Goal: Transaction & Acquisition: Purchase product/service

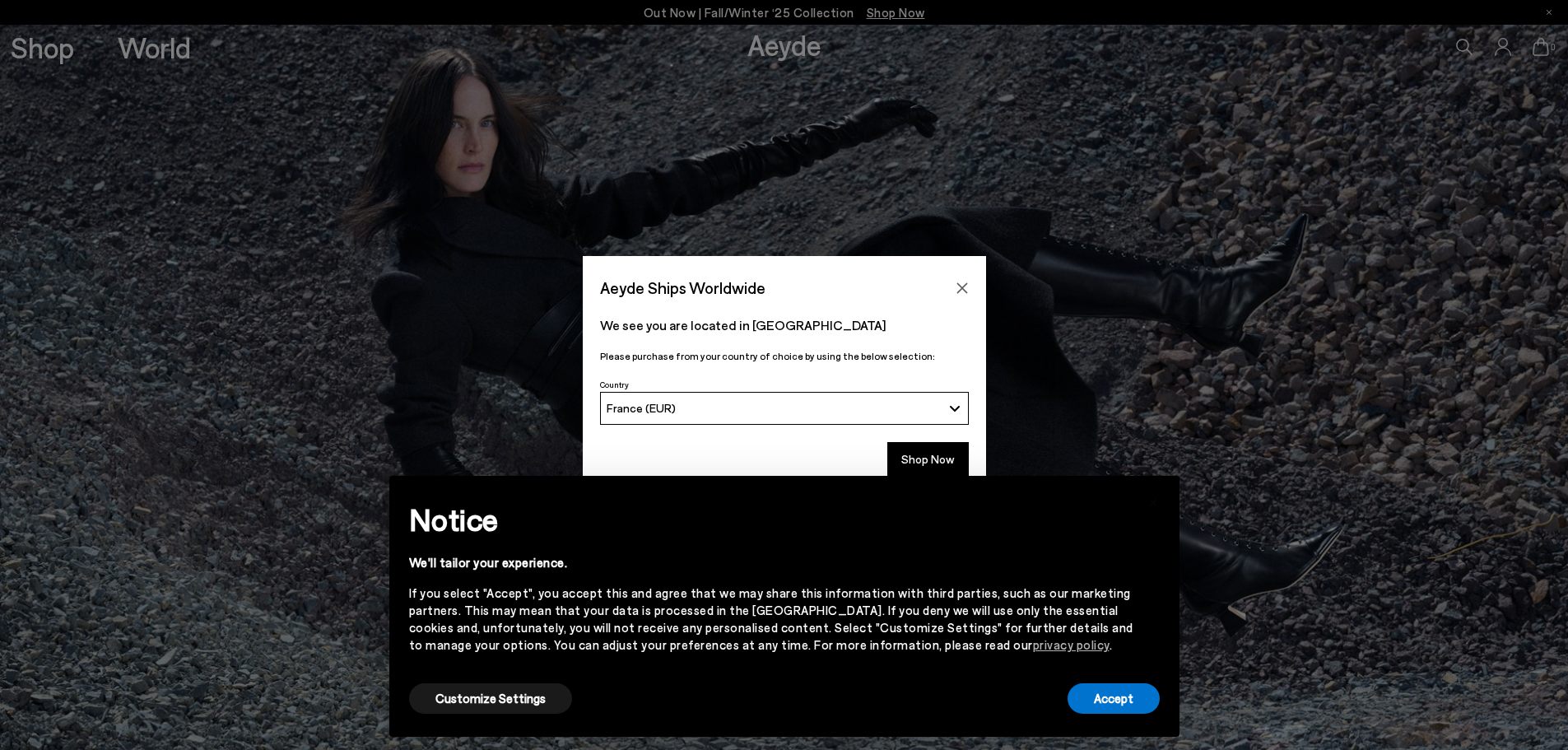
click at [938, 463] on div "× Notice We'll tailor your experience. If you select "Accept", you accept this …" at bounding box center [784, 606] width 817 height 287
click at [1089, 705] on button "Accept" at bounding box center [1113, 698] width 92 height 30
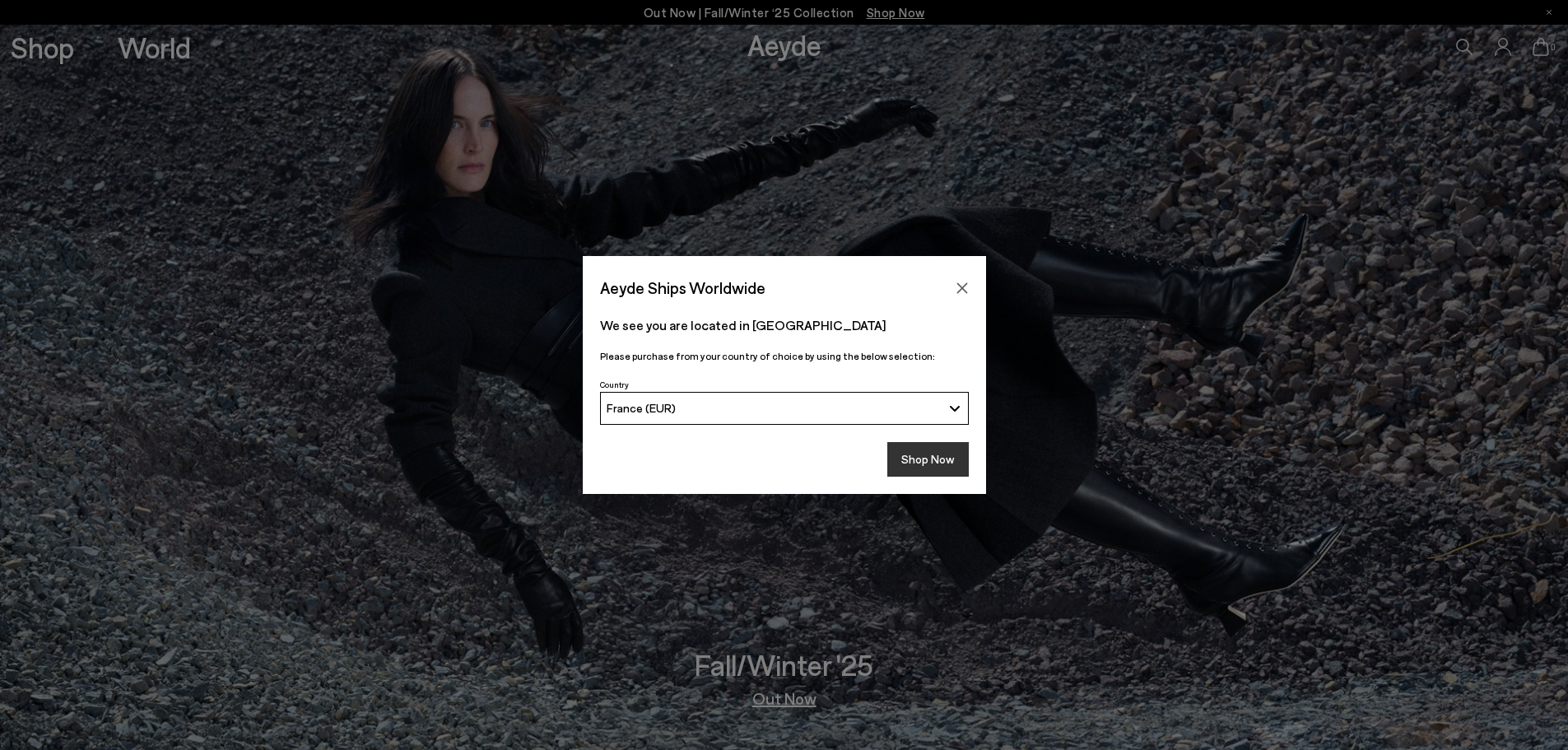
click at [920, 477] on button "Shop Now" at bounding box center [928, 459] width 82 height 35
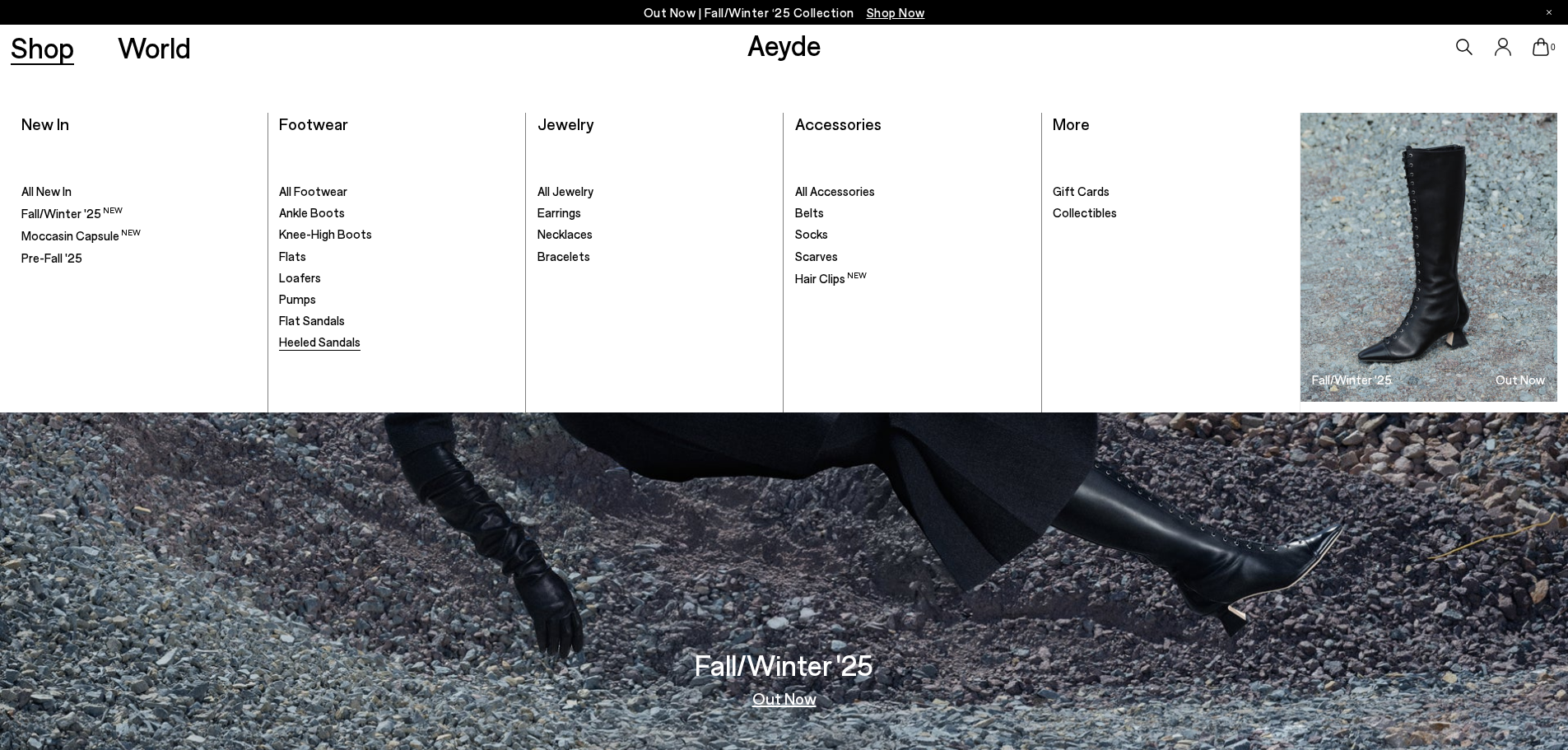
click at [310, 347] on span "Heeled Sandals" at bounding box center [320, 341] width 82 height 15
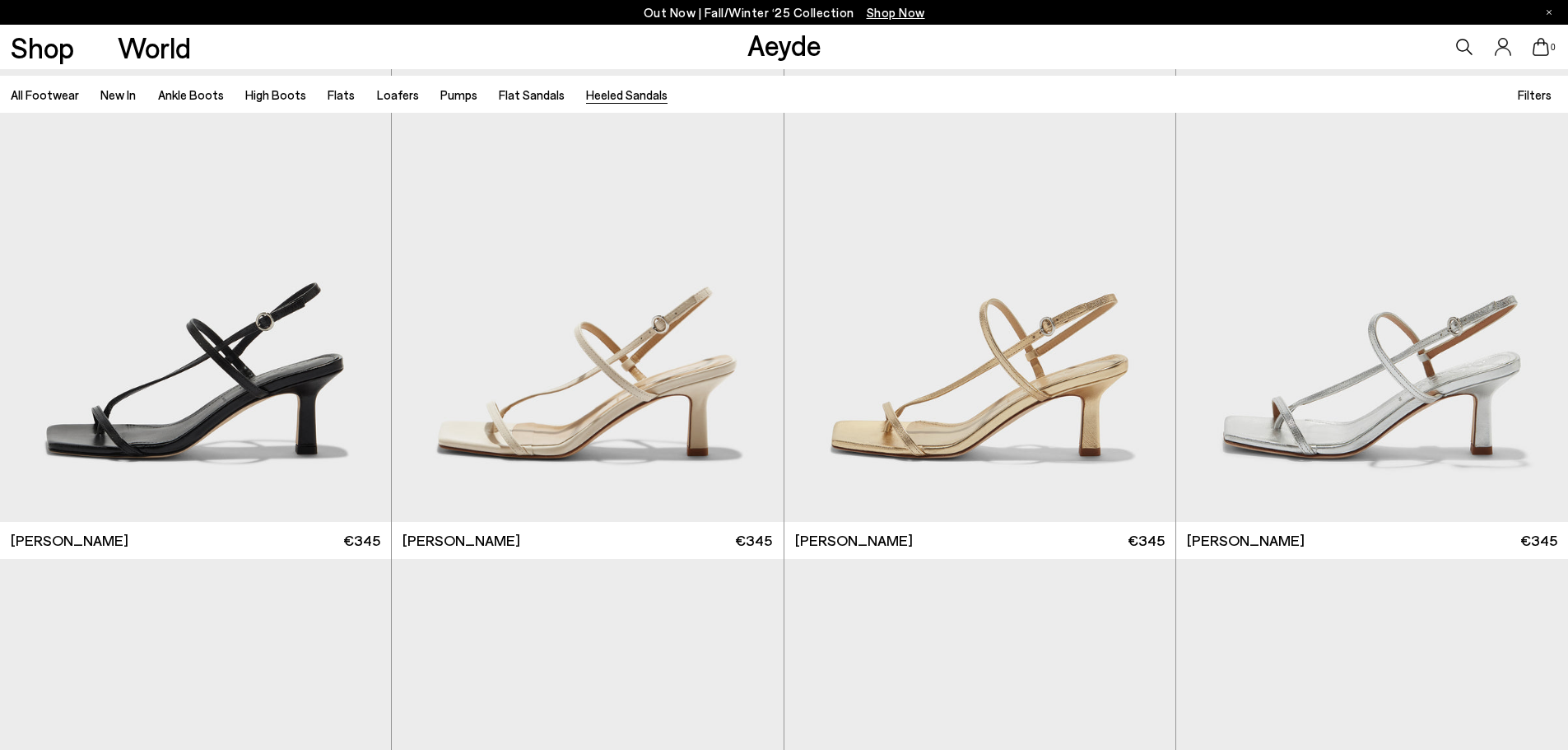
scroll to position [2218, 0]
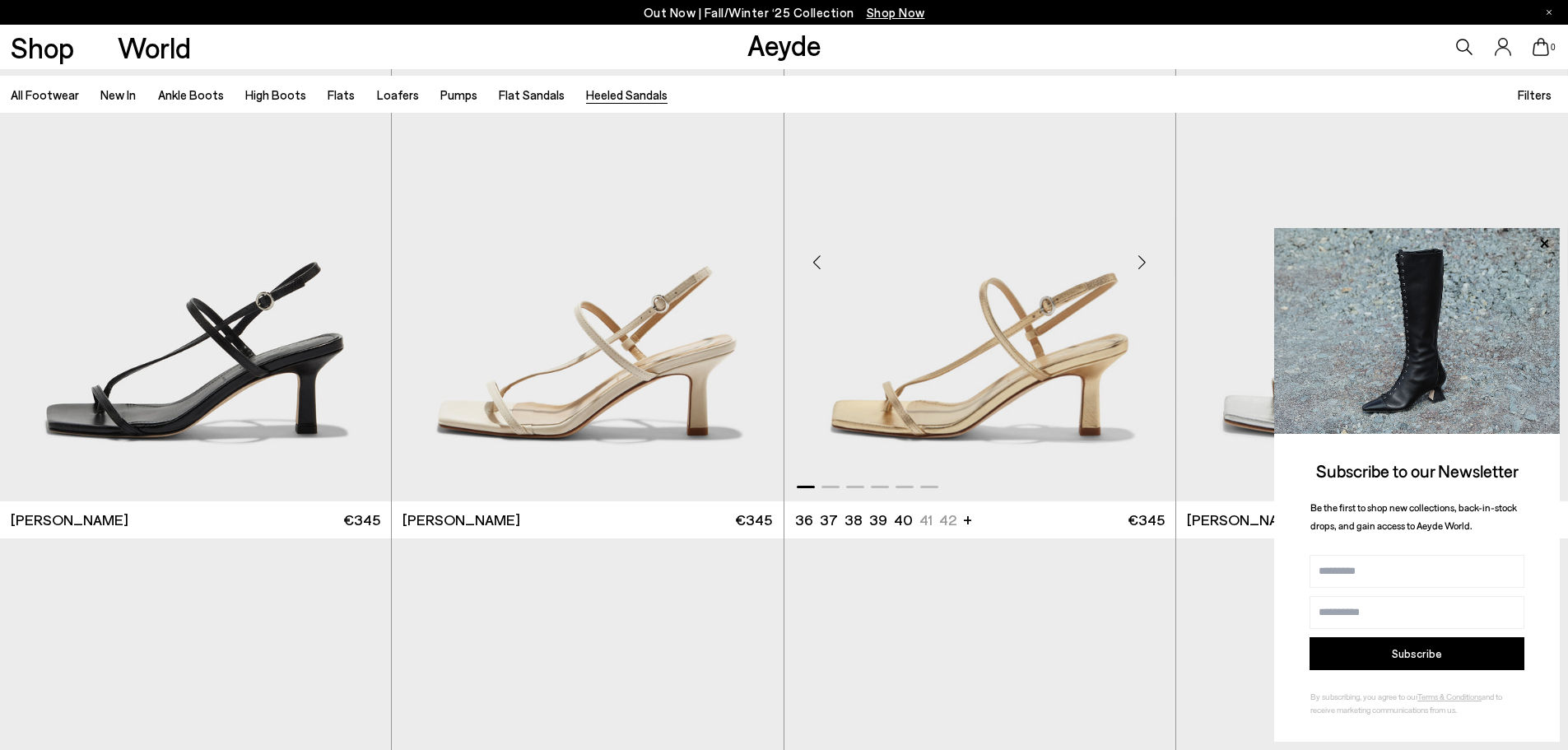
click at [1144, 264] on div "Next slide" at bounding box center [1142, 262] width 49 height 49
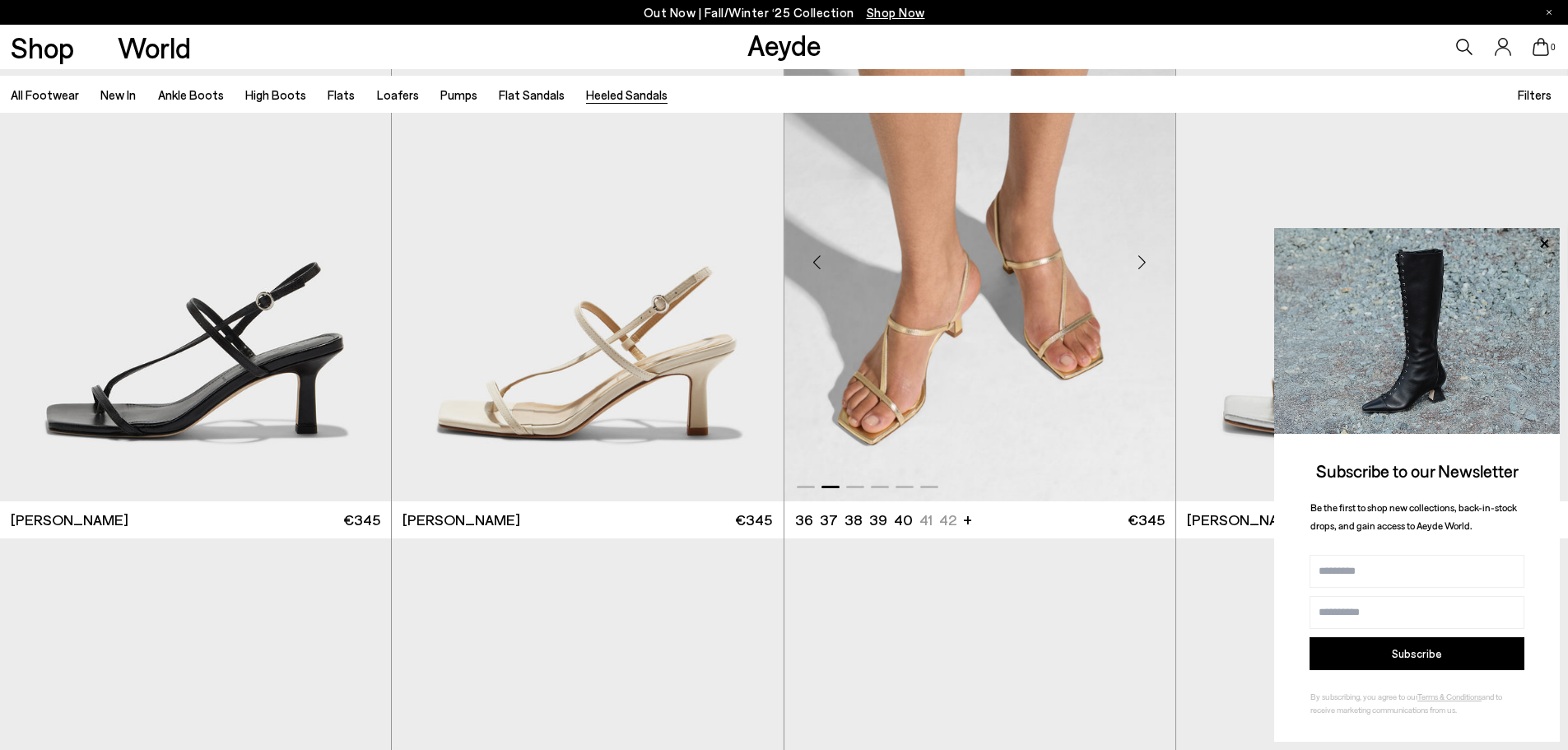
click at [1144, 264] on div "Next slide" at bounding box center [1142, 262] width 49 height 49
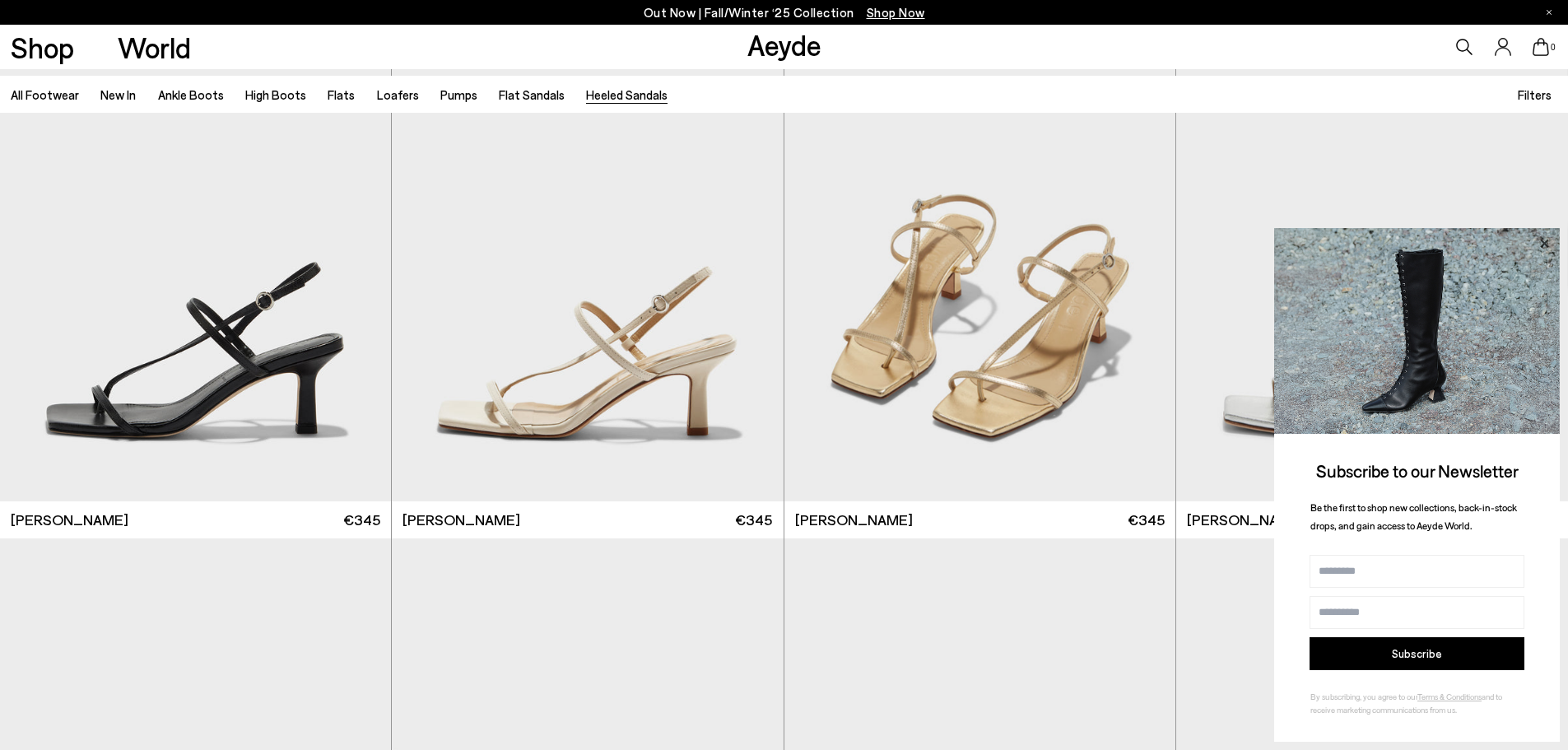
click at [1546, 239] on icon at bounding box center [1544, 242] width 8 height 8
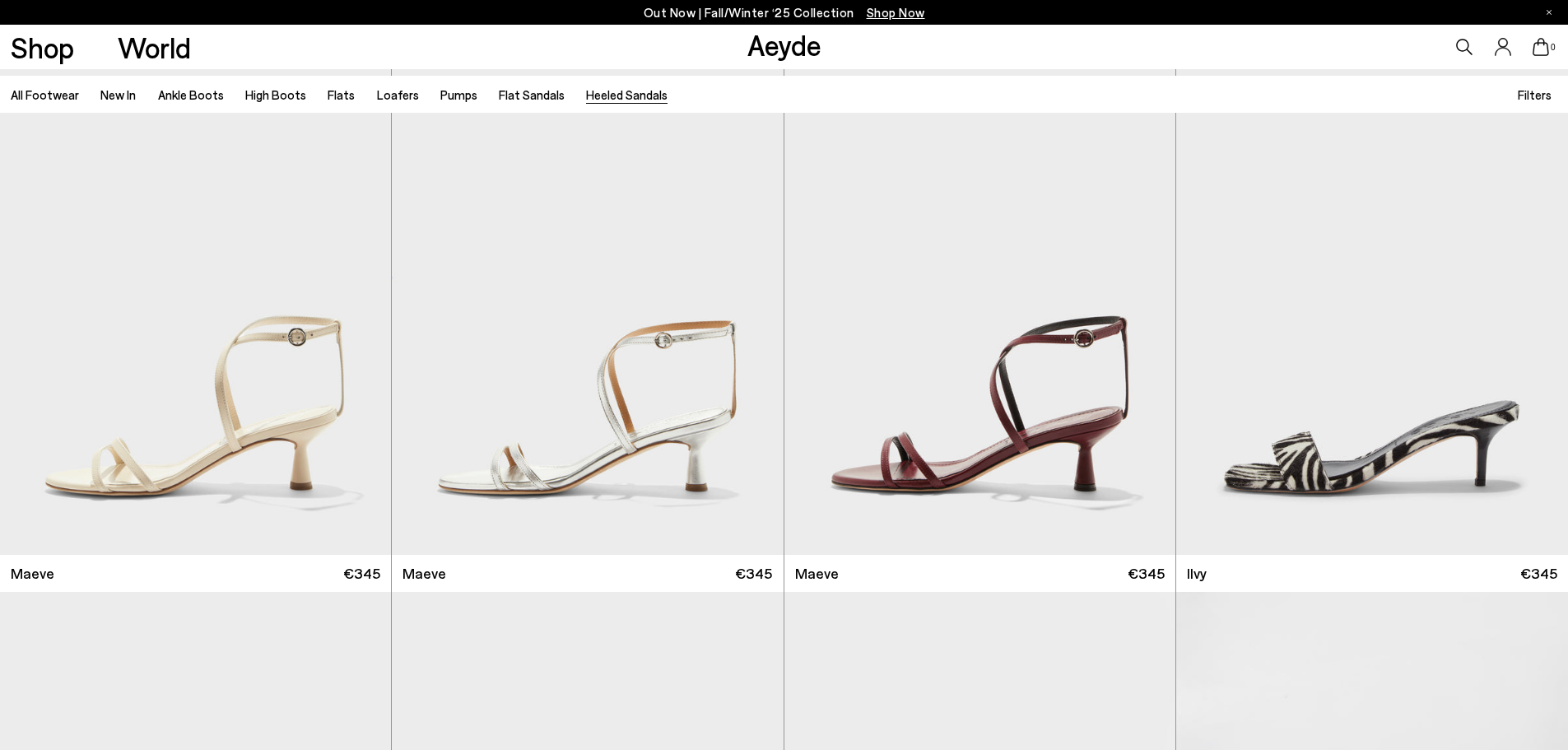
scroll to position [2700, 0]
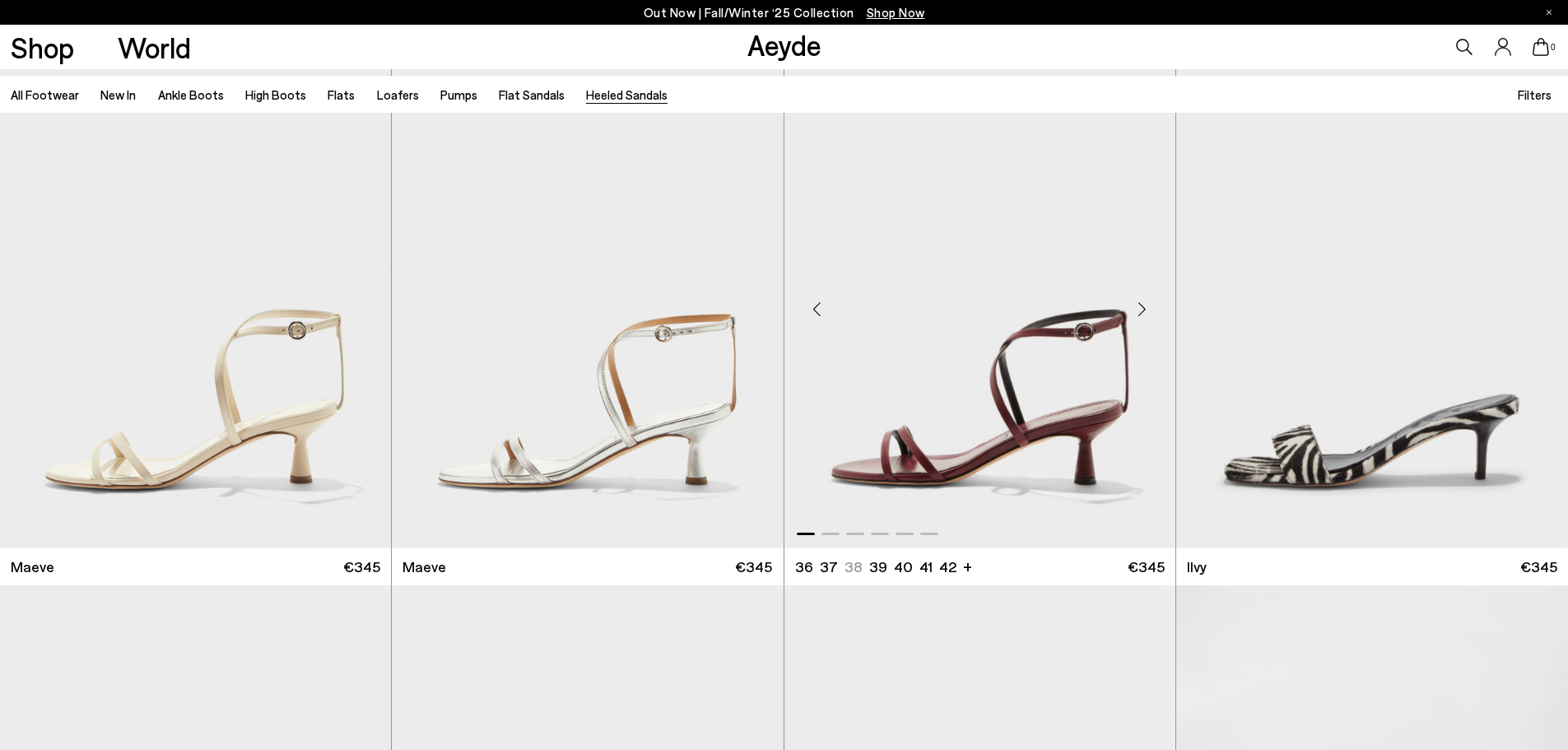
click at [1140, 312] on div "Next slide" at bounding box center [1142, 309] width 49 height 49
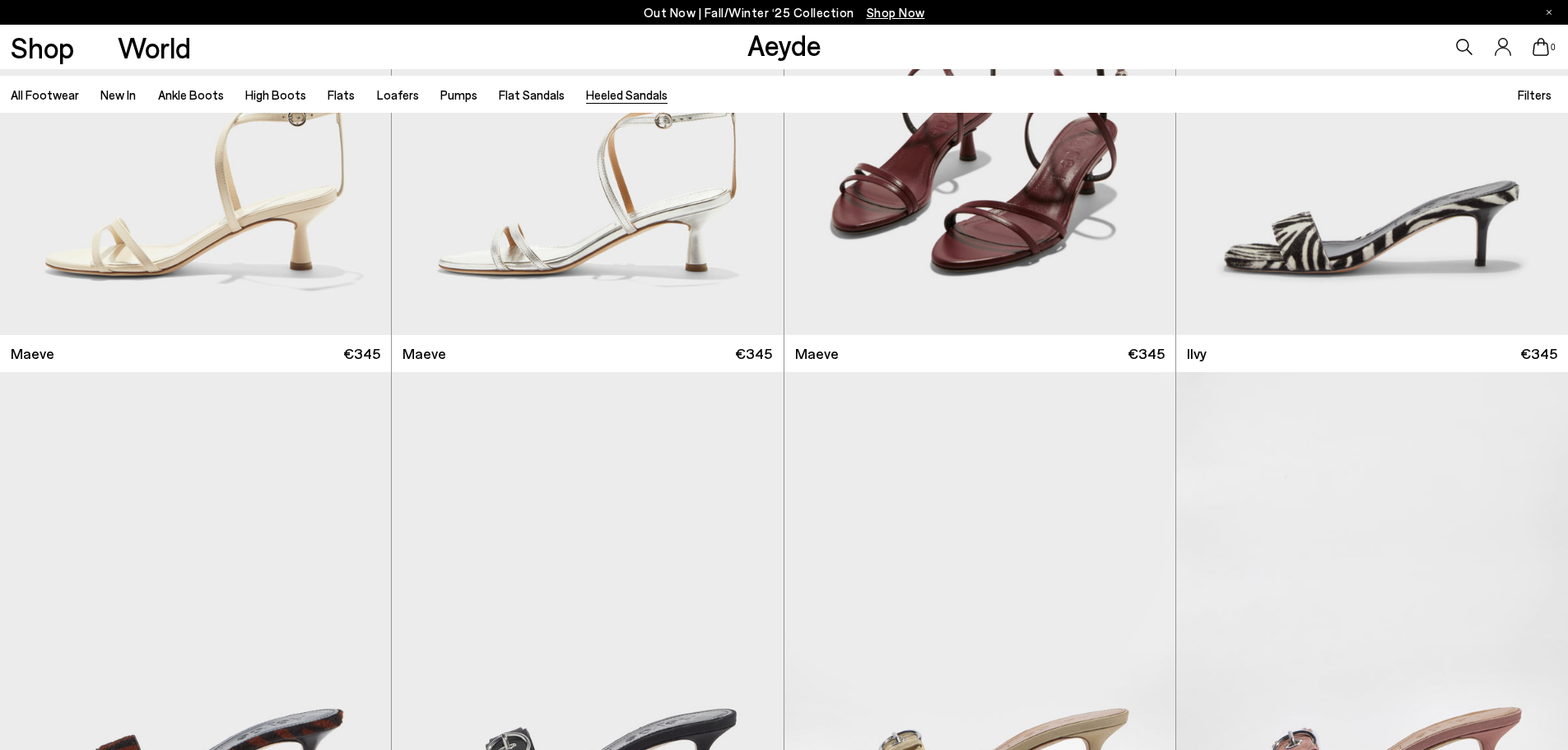
scroll to position [2501, 0]
